Goal: Information Seeking & Learning: Find specific fact

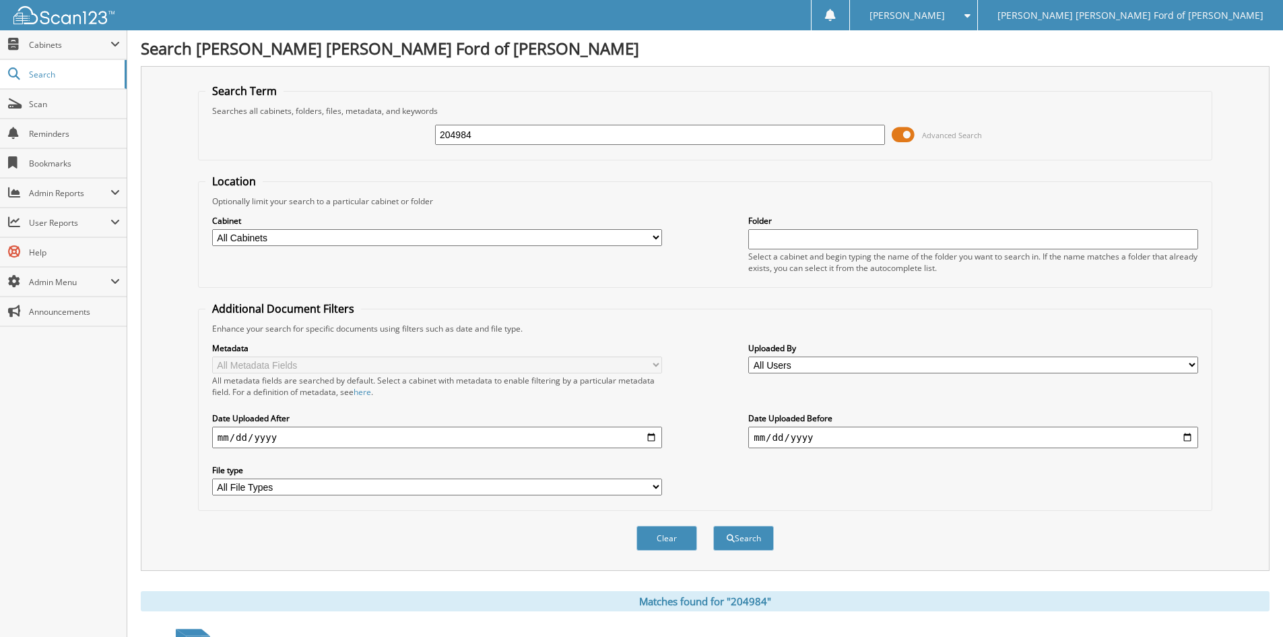
click at [781, 143] on input "204984" at bounding box center [660, 135] width 450 height 20
drag, startPoint x: 783, startPoint y: 137, endPoint x: 276, endPoint y: 155, distance: 507.6
click at [276, 155] on fieldset "Search Term Searches all cabinets, folders, files, metadata, and keywords 20498…" at bounding box center [705, 122] width 1015 height 77
type input "205357"
click at [713, 525] on button "Search" at bounding box center [743, 537] width 61 height 25
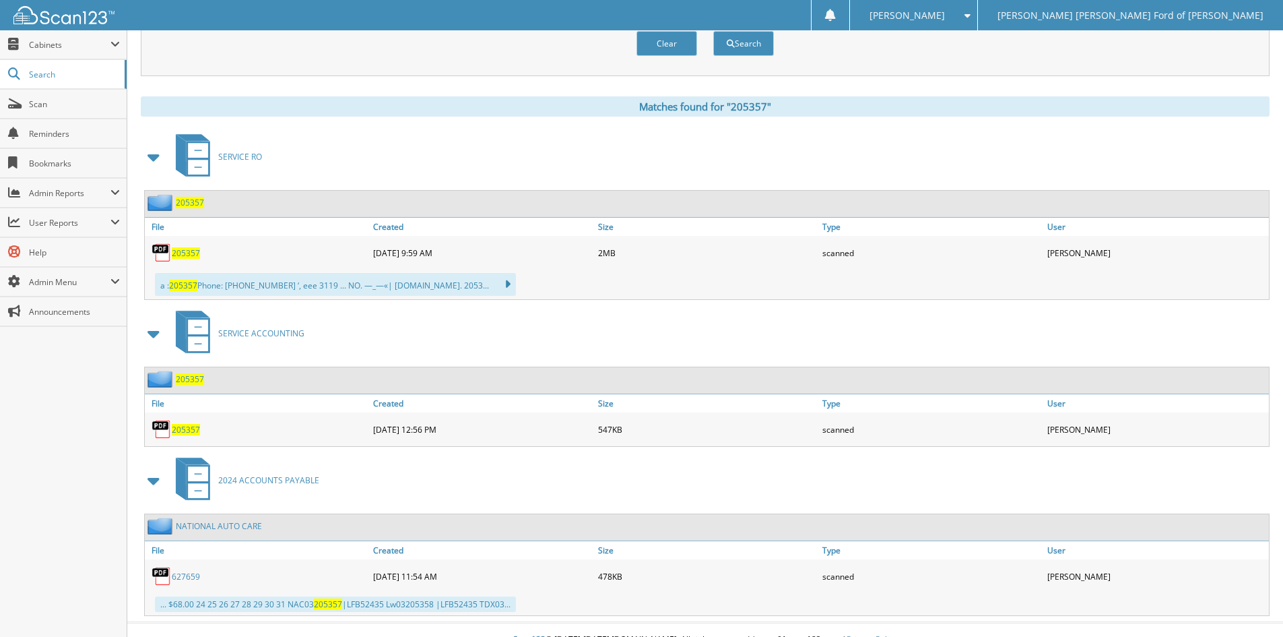
scroll to position [515, 0]
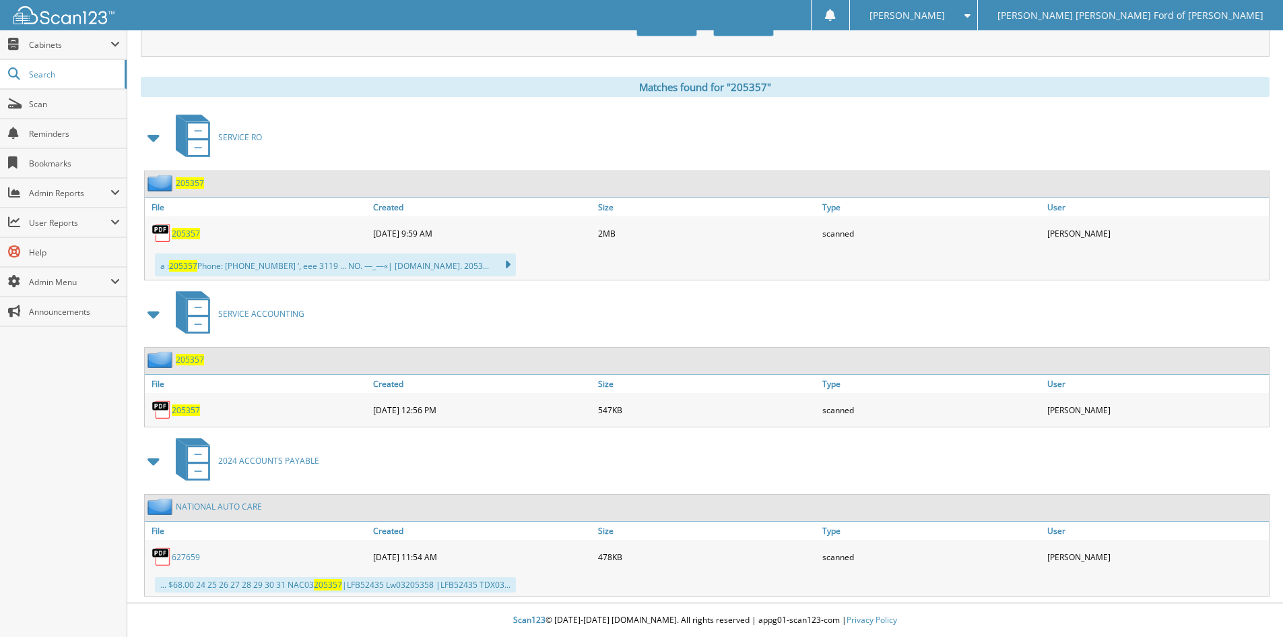
click at [190, 410] on span "205357" at bounding box center [186, 409] width 28 height 11
click at [427, 132] on div "SERVICE RO" at bounding box center [705, 136] width 1129 height 53
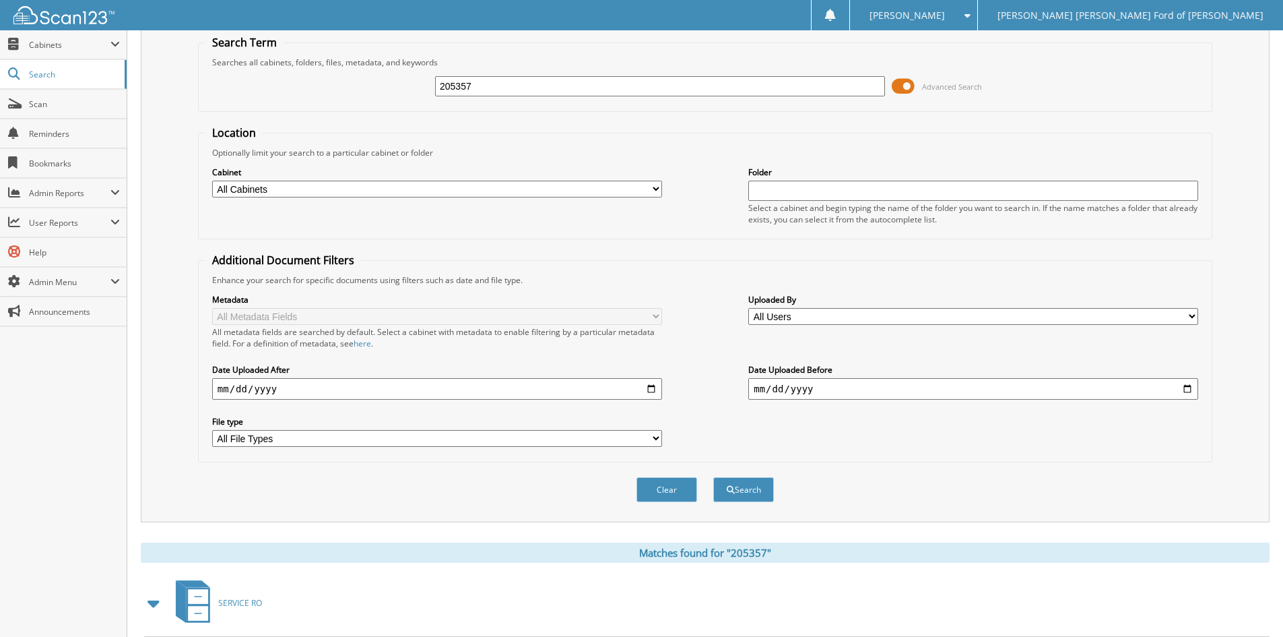
scroll to position [43, 0]
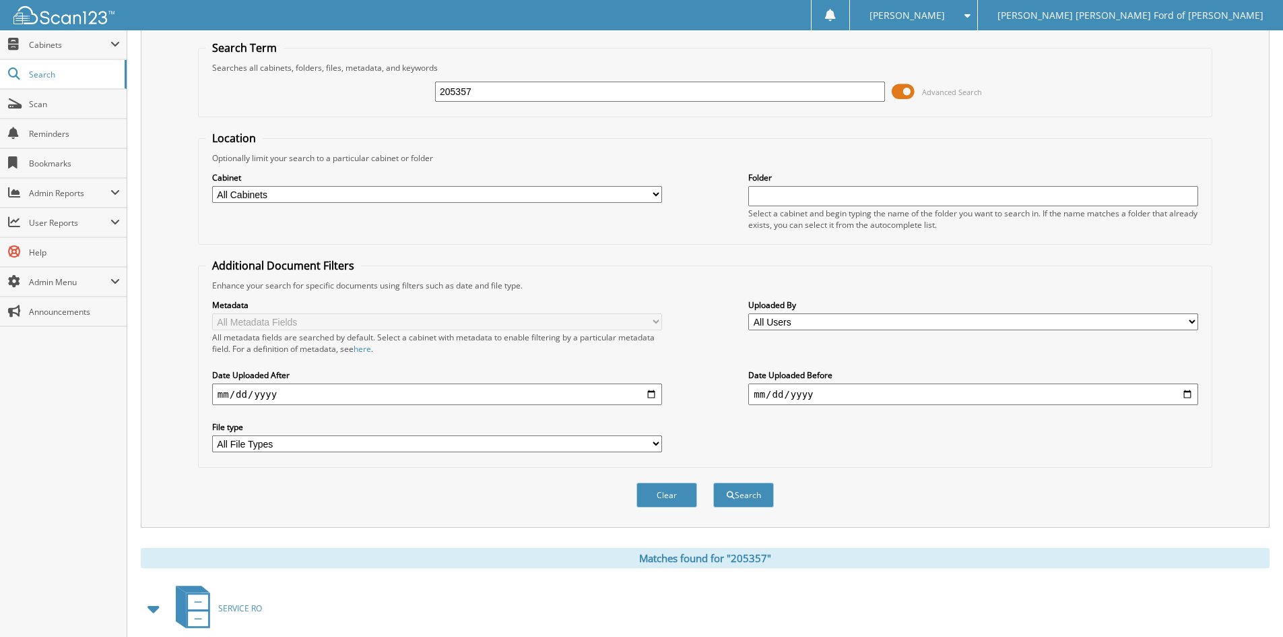
drag, startPoint x: 648, startPoint y: 90, endPoint x: 146, endPoint y: 91, distance: 501.9
click at [148, 92] on div "Search Term Searches all cabinets, folders, files, metadata, and keywords 20535…" at bounding box center [705, 275] width 1129 height 505
type input "205533"
click at [713, 482] on button "Search" at bounding box center [743, 494] width 61 height 25
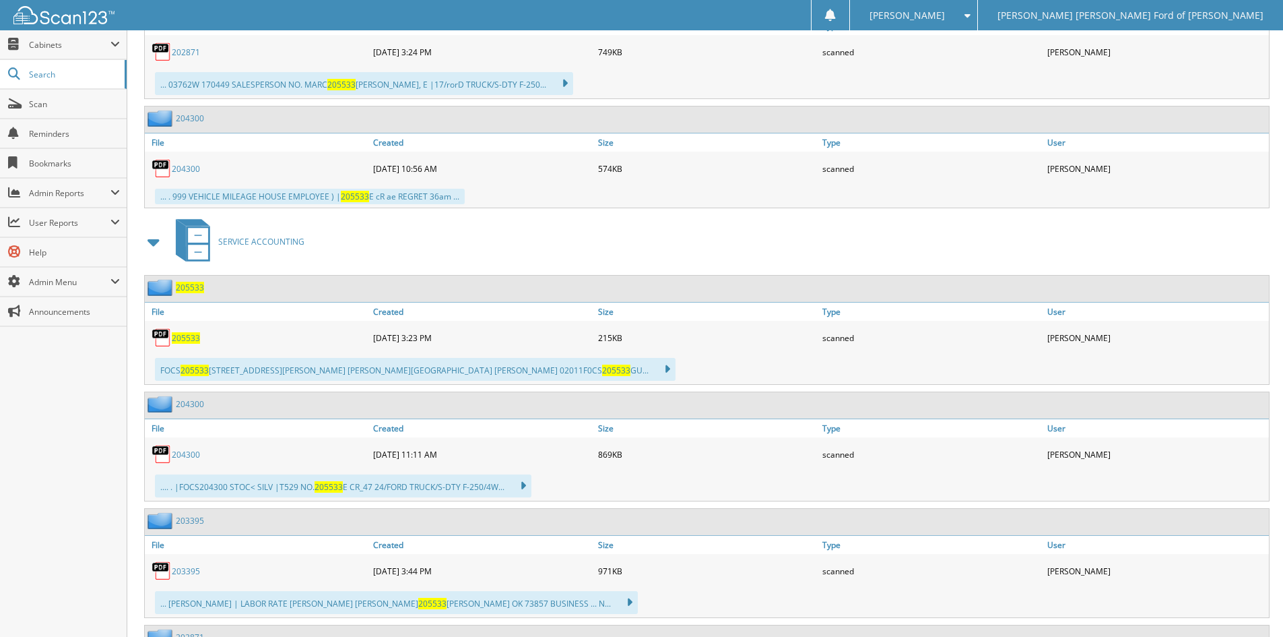
scroll to position [943, 0]
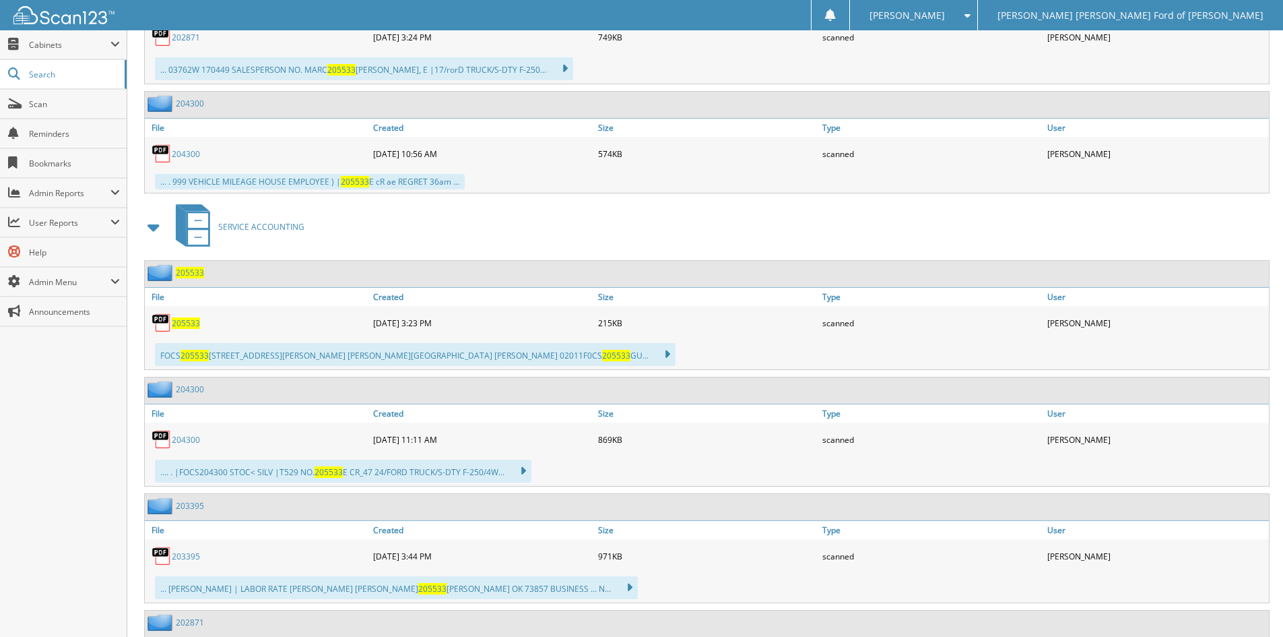
click at [185, 319] on span "205533" at bounding box center [186, 322] width 28 height 11
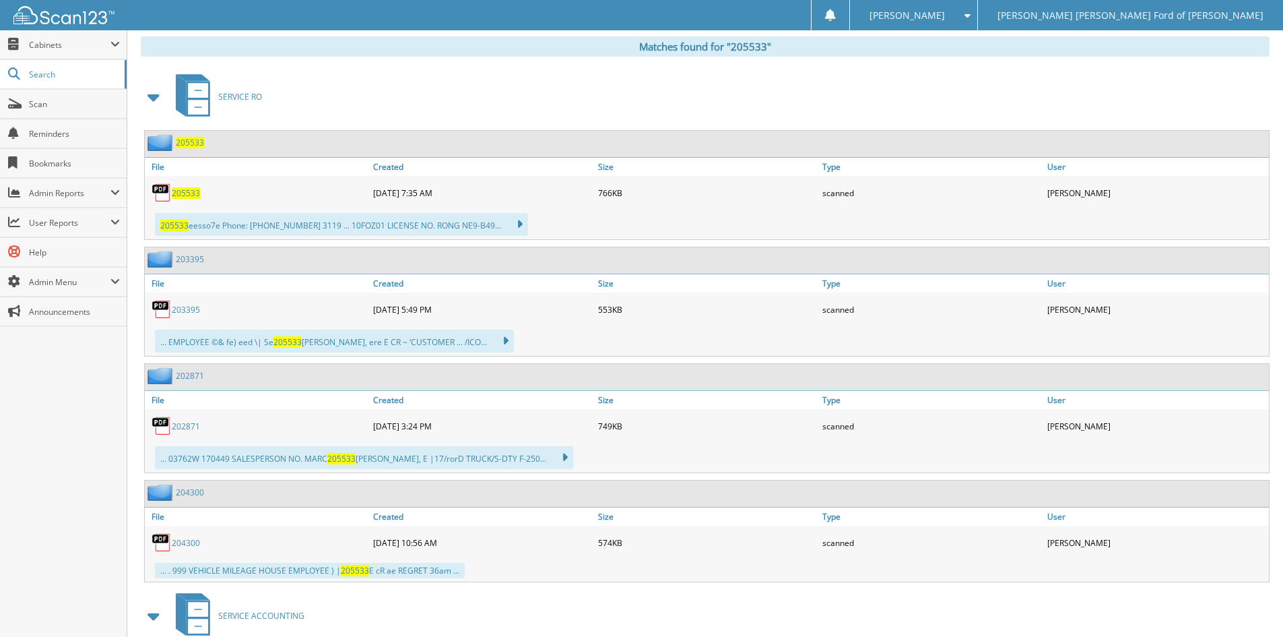
scroll to position [539, 0]
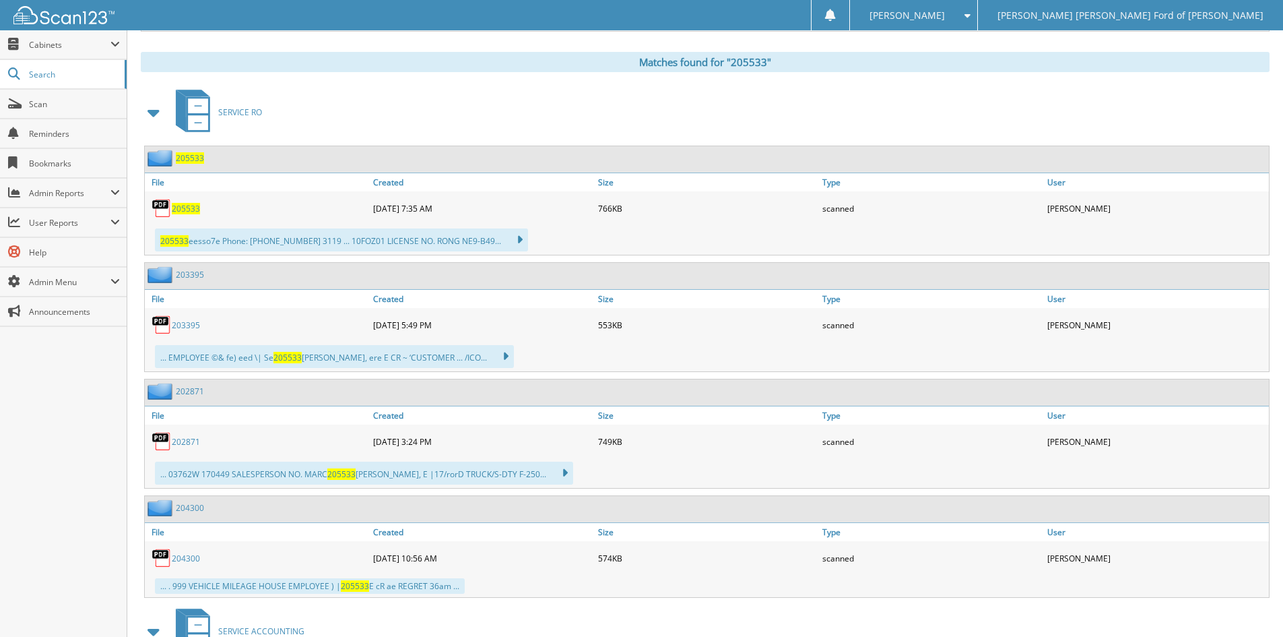
click at [185, 209] on span "205533" at bounding box center [186, 208] width 28 height 11
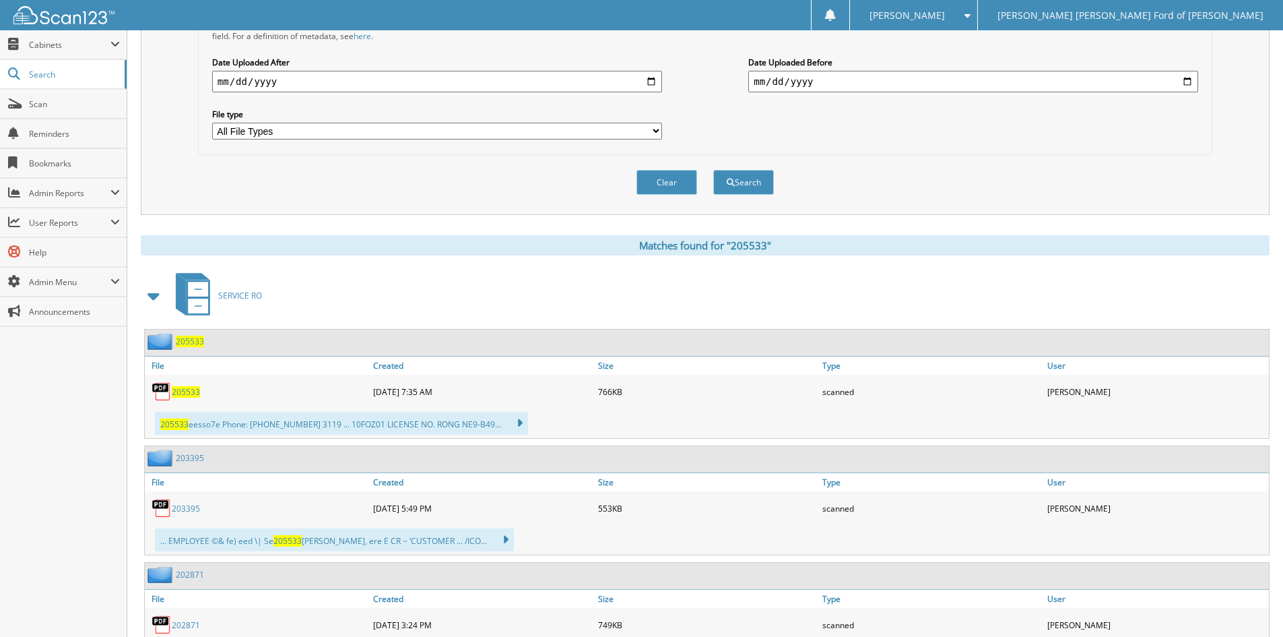
scroll to position [67, 0]
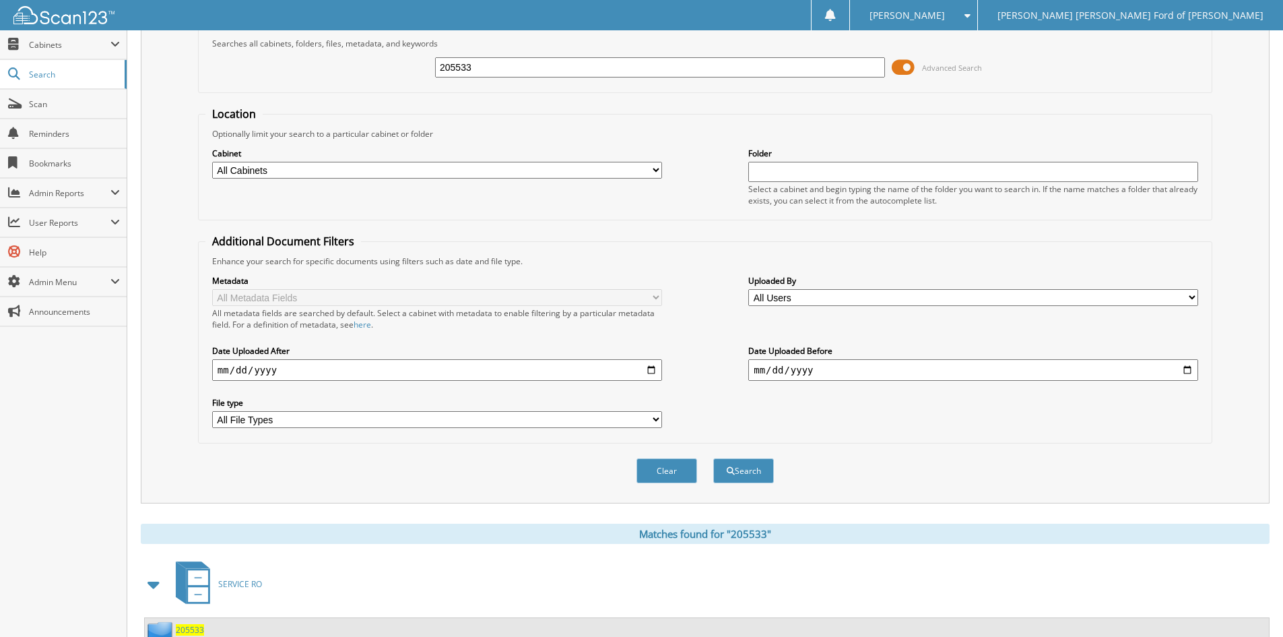
click at [536, 73] on input "205533" at bounding box center [660, 67] width 450 height 20
type input "205602"
click at [713, 458] on button "Search" at bounding box center [743, 470] width 61 height 25
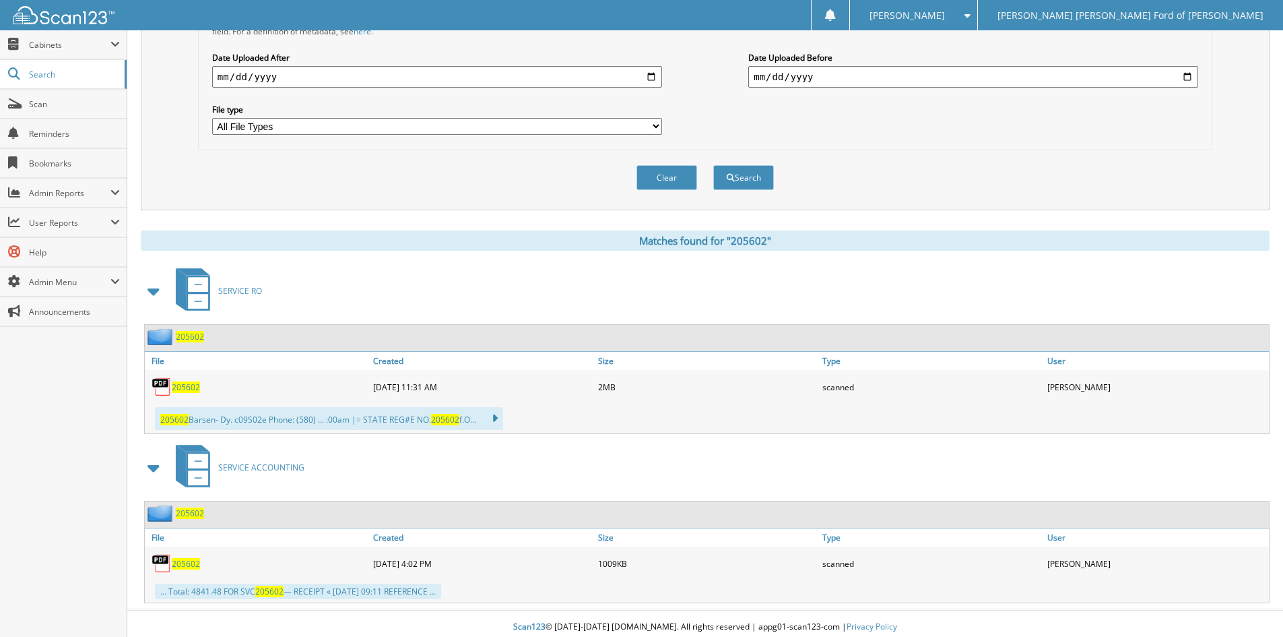
scroll to position [368, 0]
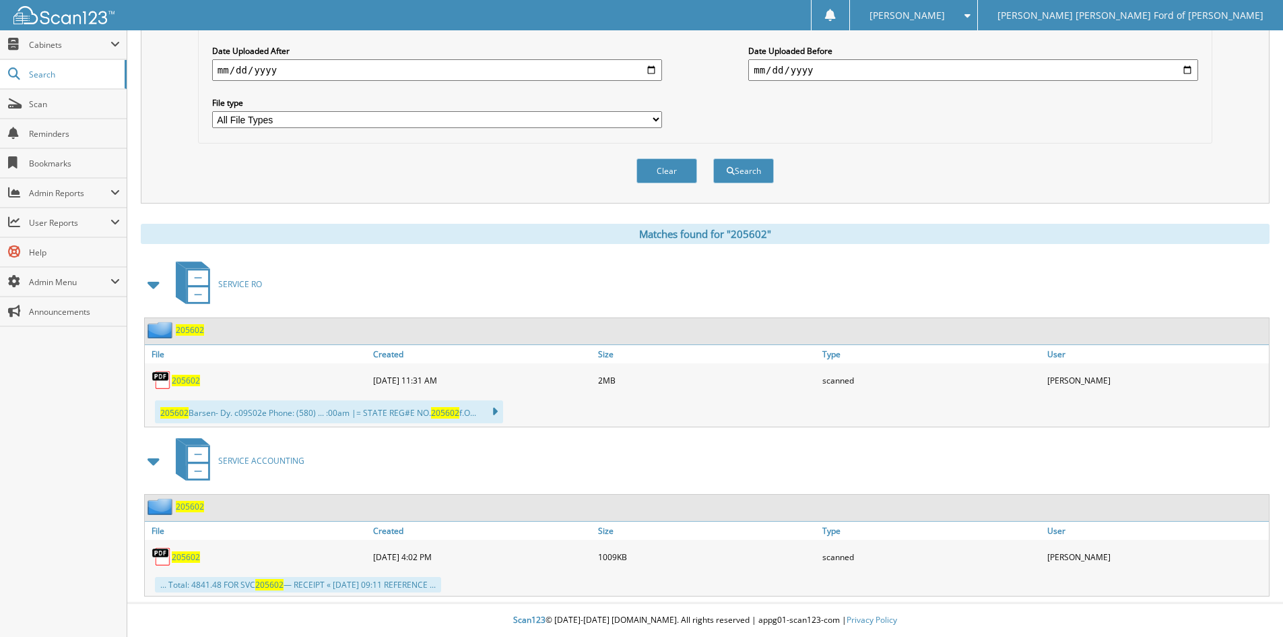
click at [183, 556] on span "205602" at bounding box center [186, 556] width 28 height 11
click at [868, 122] on div "Metadata All Metadata Fields All metadata fields are searched by default. Selec…" at bounding box center [705, 51] width 1000 height 169
